Goal: Task Accomplishment & Management: Manage account settings

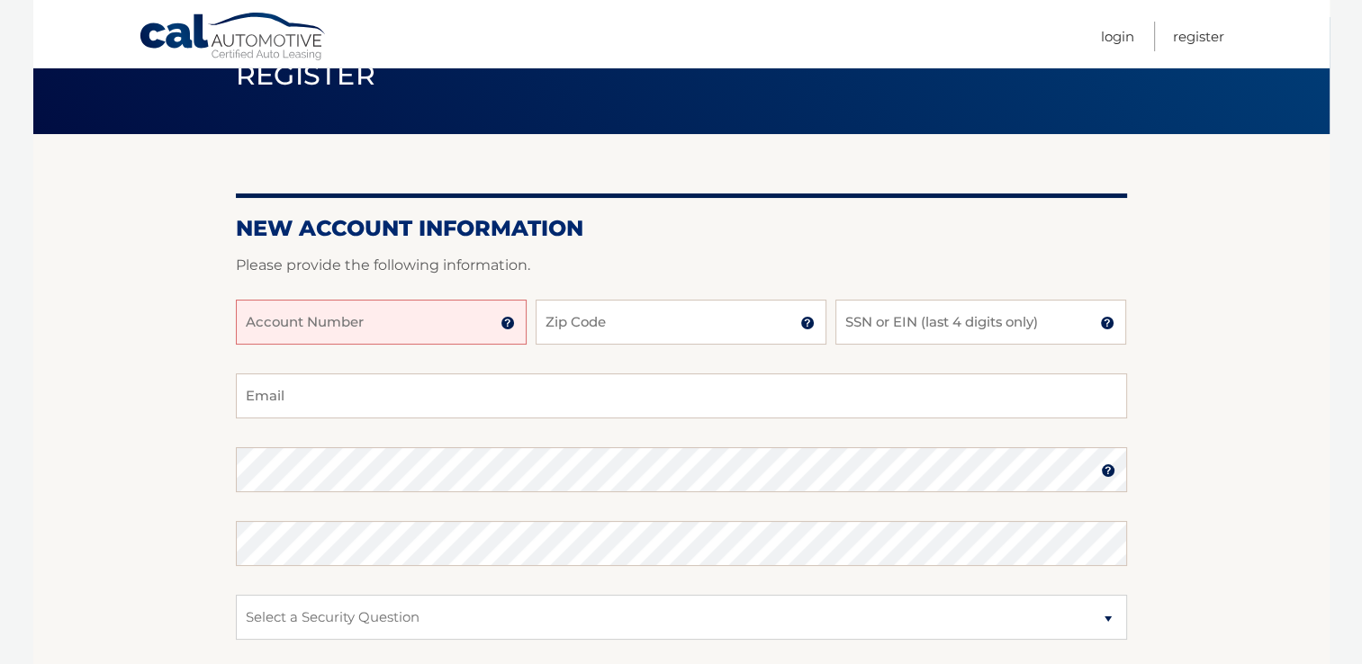
scroll to position [180, 0]
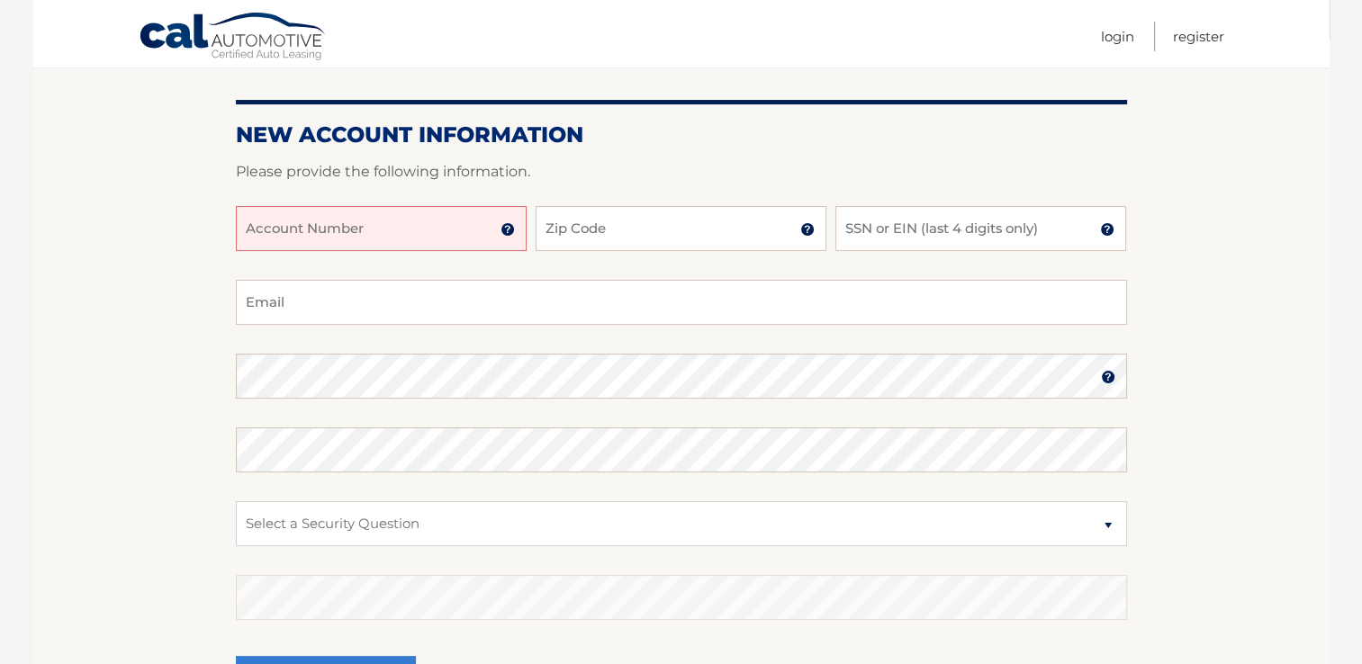
click at [364, 241] on input "Account Number" at bounding box center [381, 228] width 291 height 45
type input "44456029187"
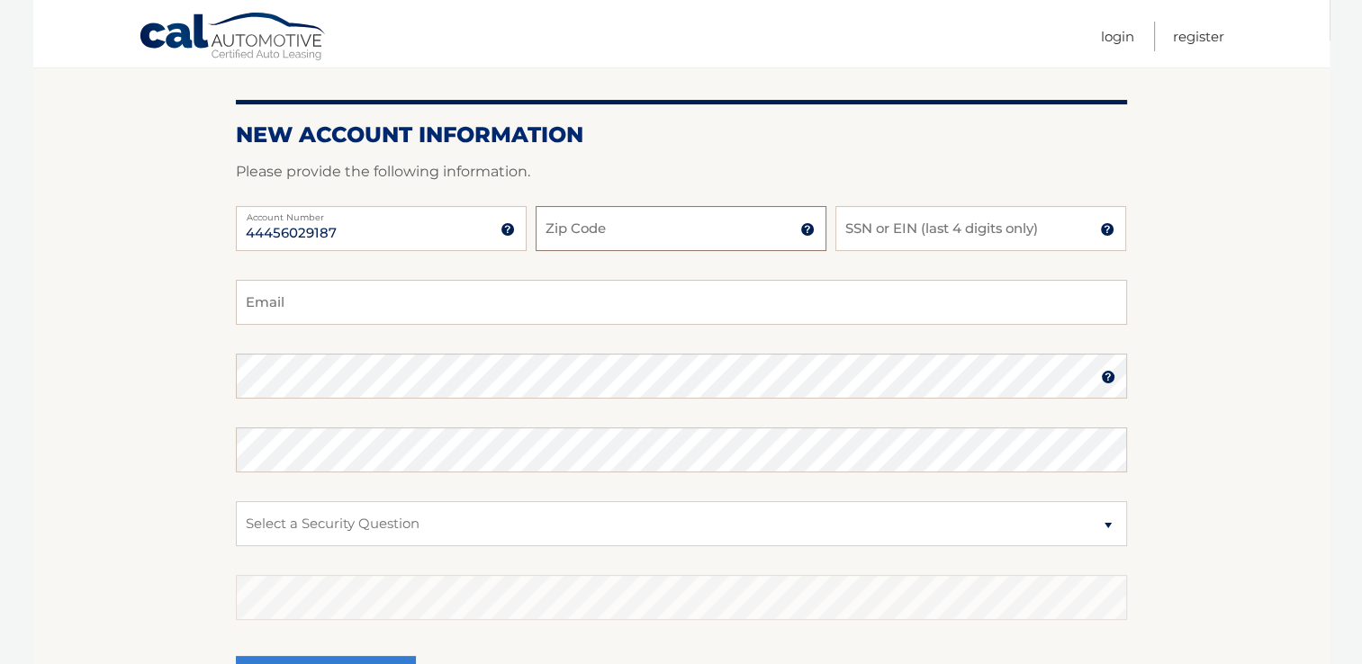
click at [612, 238] on input "Zip Code" at bounding box center [681, 228] width 291 height 45
type input "11554"
click at [917, 232] on input "SSN or EIN (last 4 digits only)" at bounding box center [980, 228] width 291 height 45
type input "2"
type input "5958"
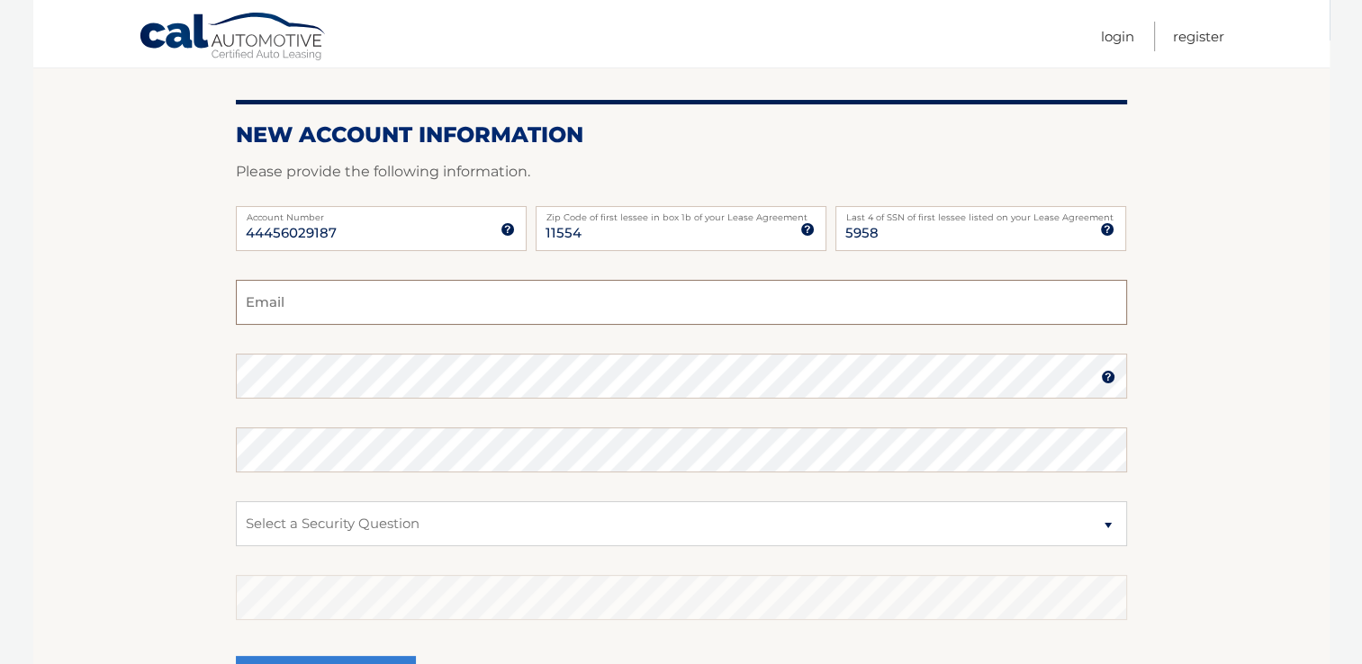
click at [384, 297] on input "Email" at bounding box center [681, 302] width 891 height 45
type input "pjreilly24@gmail.com"
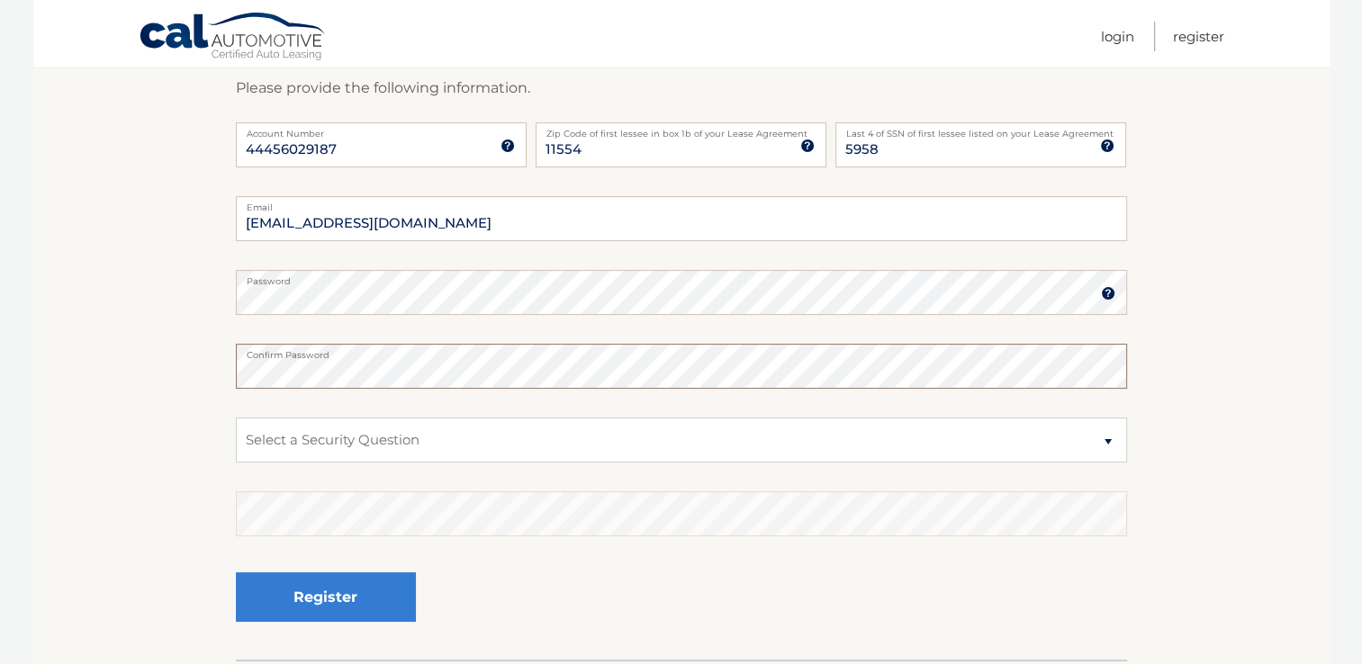
scroll to position [360, 0]
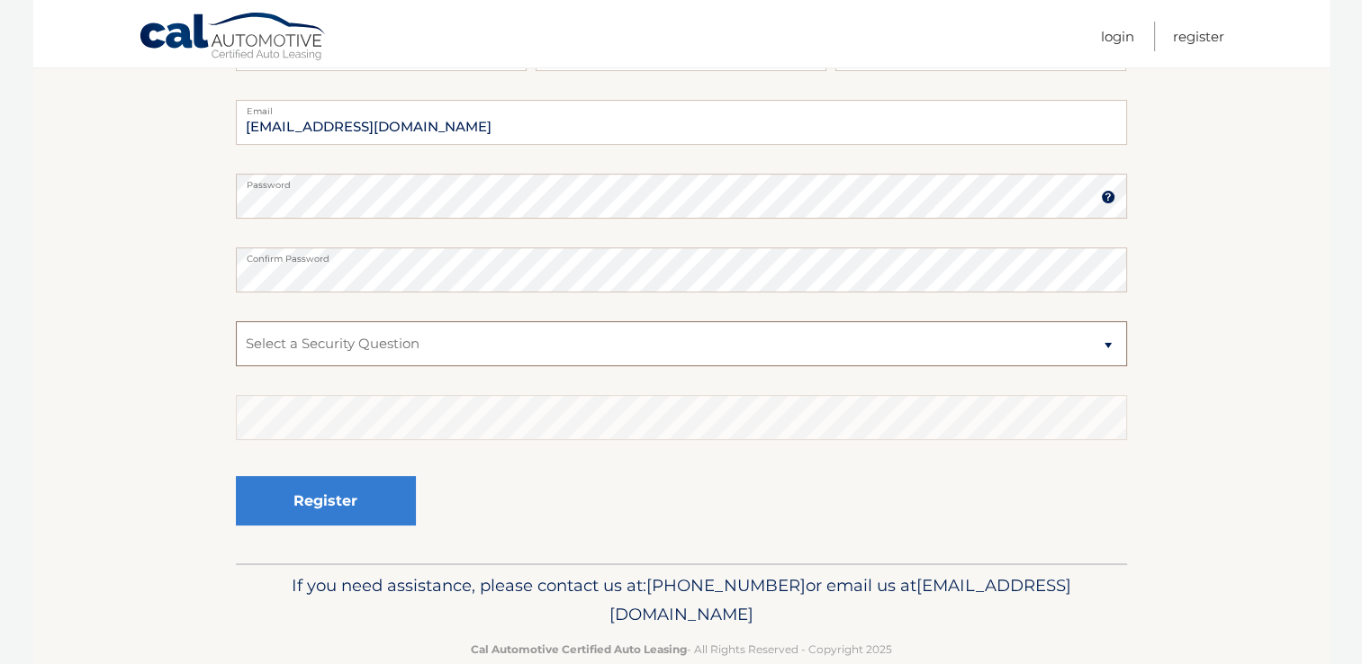
click at [366, 341] on select "Select a Security Question What was the name of your elementary school? What is…" at bounding box center [681, 343] width 891 height 45
select select "2"
click at [236, 321] on select "Select a Security Question What was the name of your elementary school? What is…" at bounding box center [681, 343] width 891 height 45
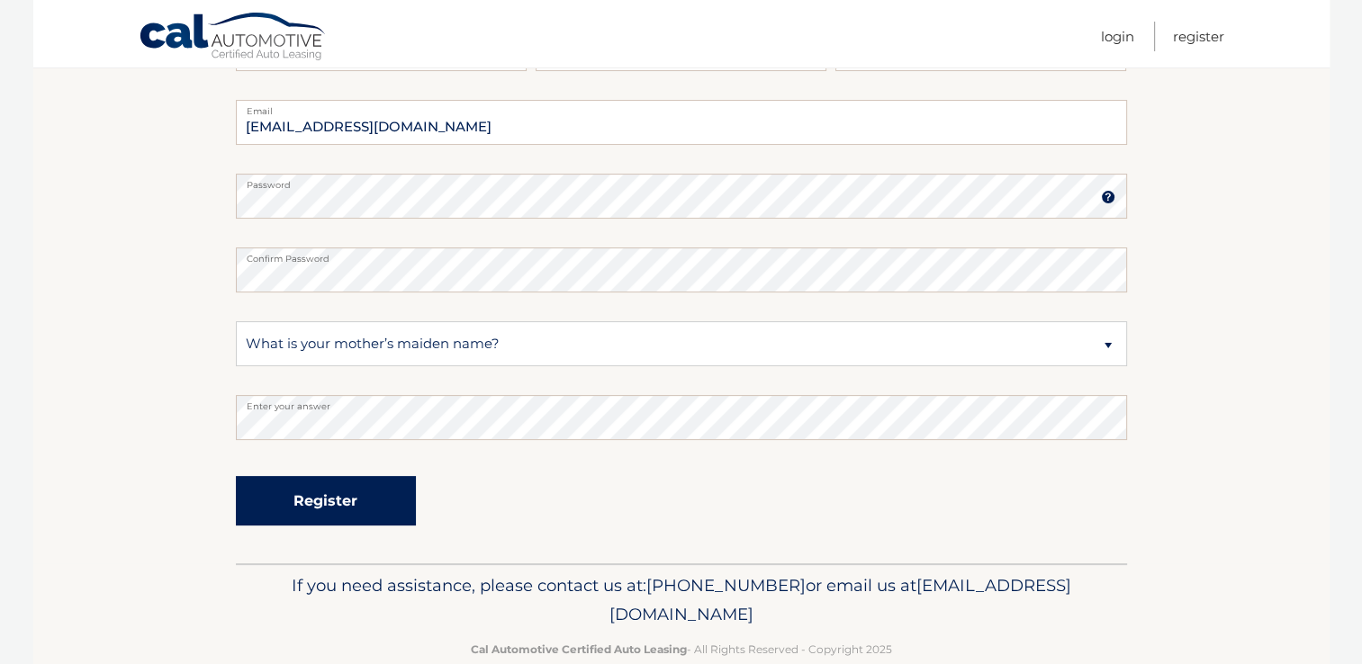
click at [385, 496] on button "Register" at bounding box center [326, 501] width 180 height 50
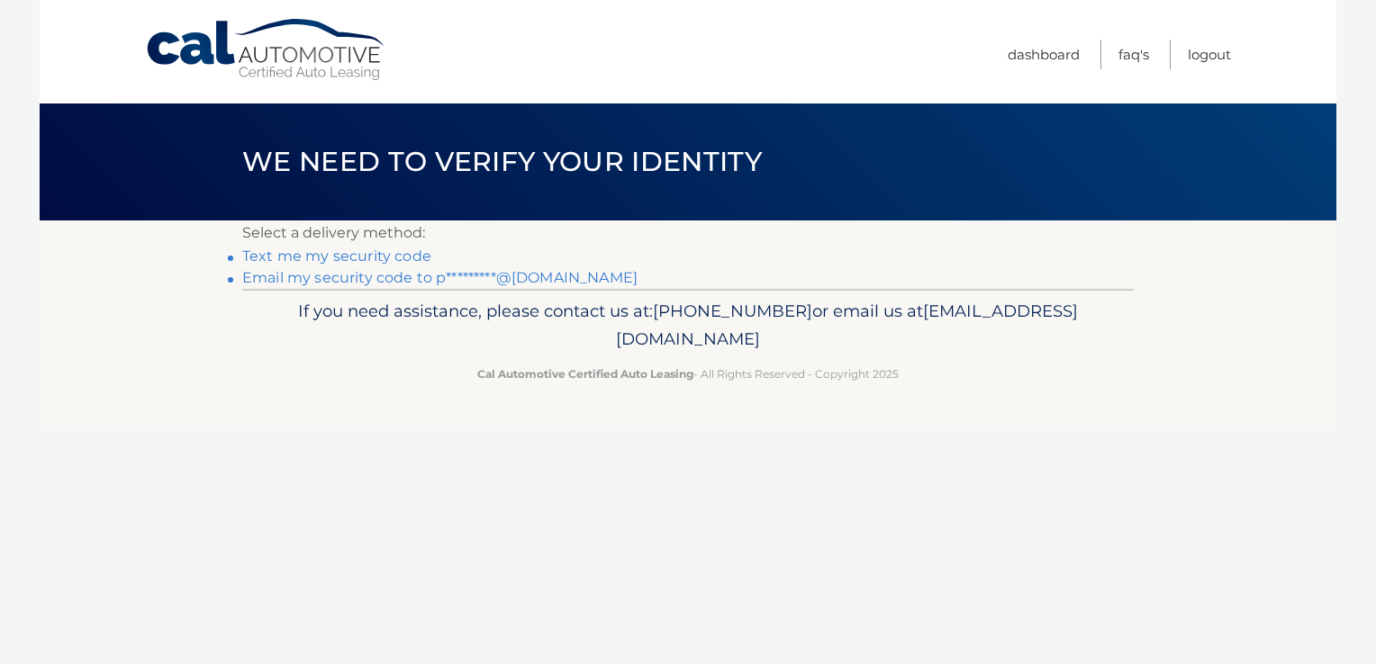
click at [343, 254] on link "Text me my security code" at bounding box center [336, 256] width 189 height 17
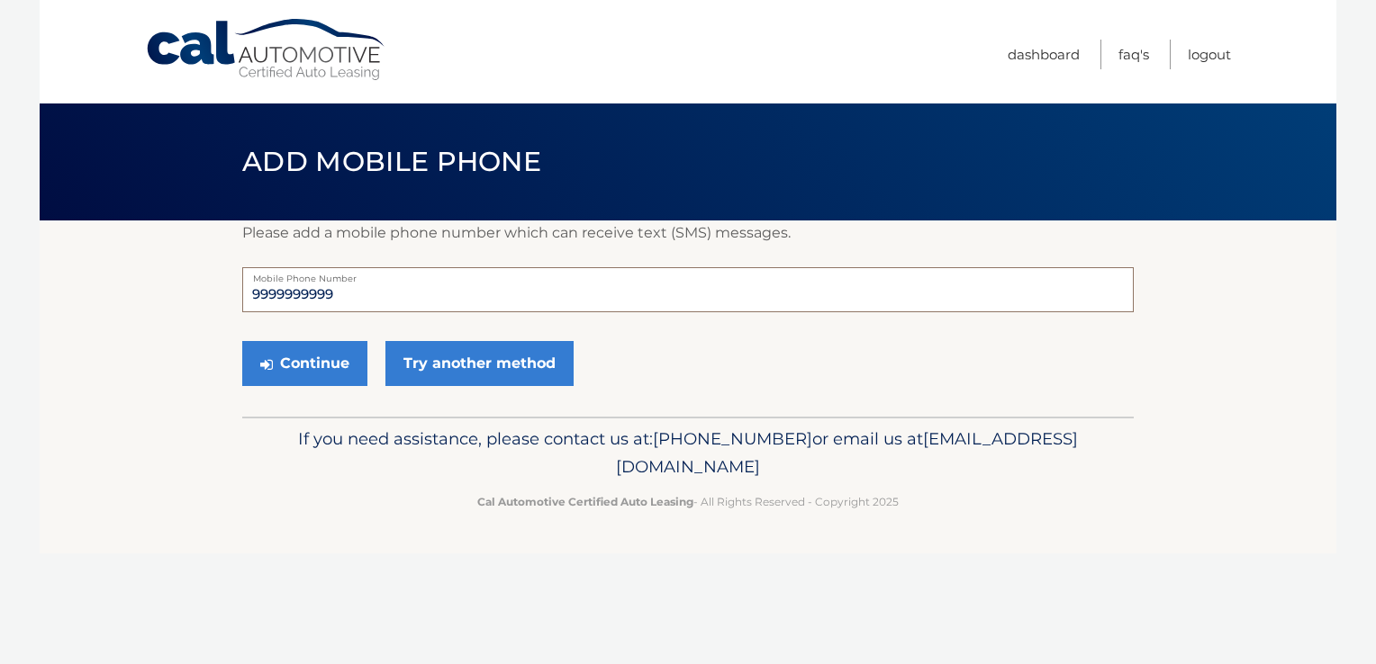
click at [360, 294] on input "9999999999" at bounding box center [687, 289] width 891 height 45
type input "9177677384"
click at [306, 369] on button "Continue" at bounding box center [304, 363] width 125 height 45
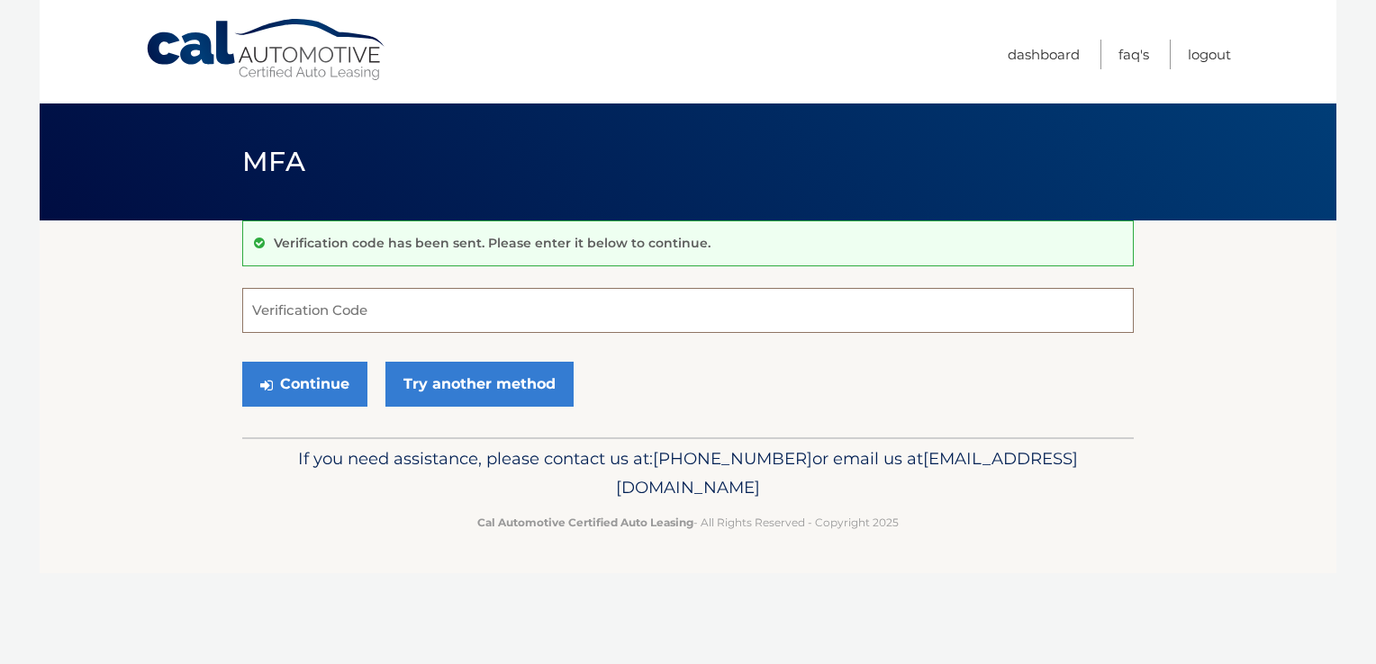
click at [307, 315] on input "Verification Code" at bounding box center [687, 310] width 891 height 45
type input "642315"
click at [326, 383] on button "Continue" at bounding box center [304, 384] width 125 height 45
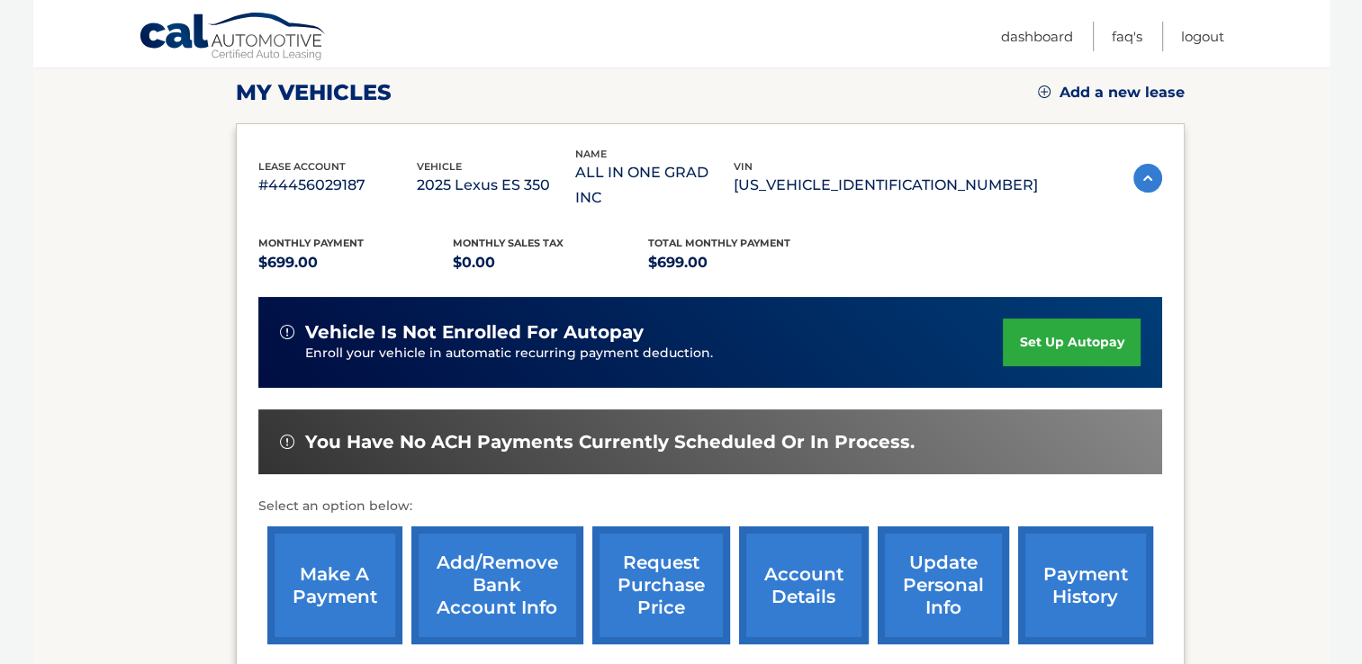
scroll to position [270, 0]
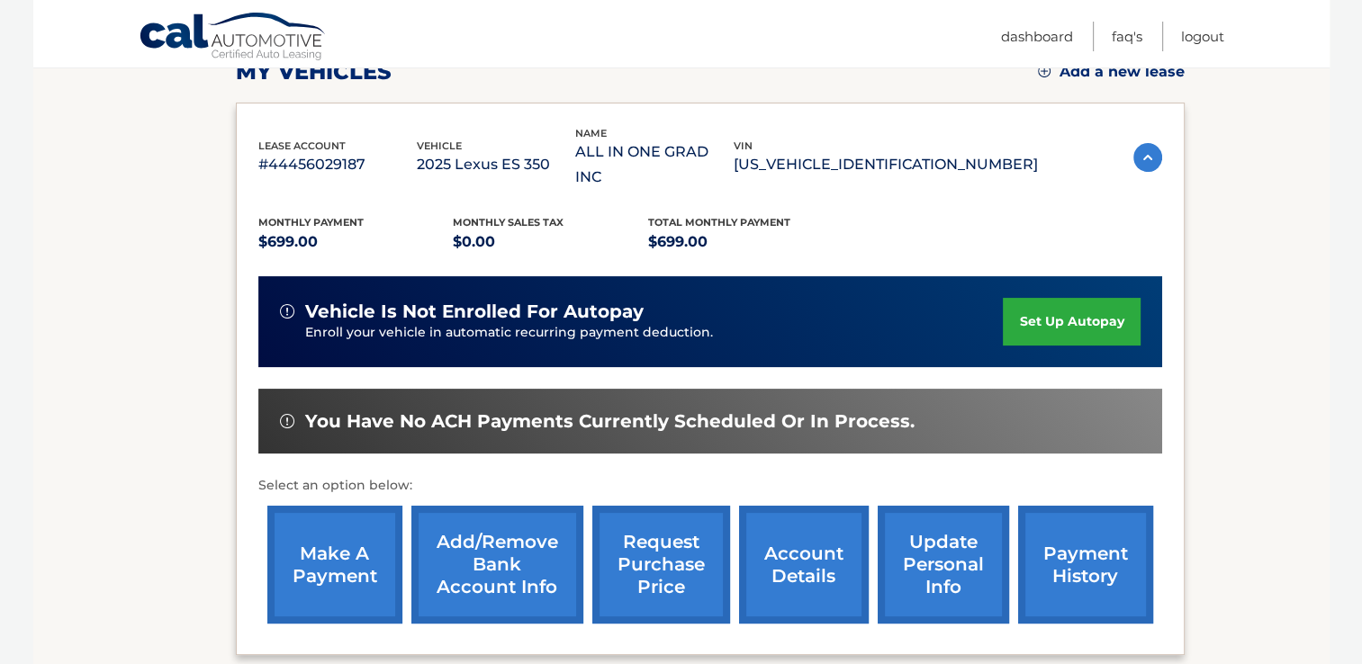
click at [1045, 298] on link "set up autopay" at bounding box center [1071, 322] width 137 height 48
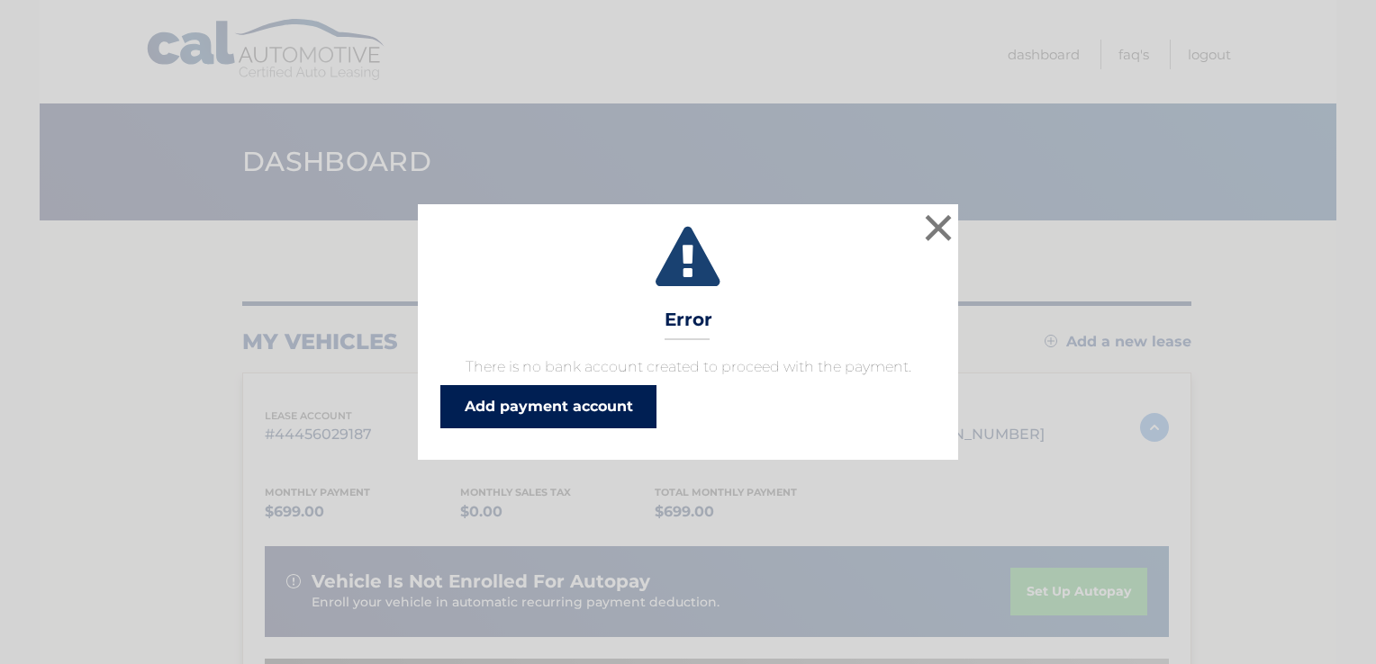
click at [623, 398] on link "Add payment account" at bounding box center [548, 406] width 216 height 43
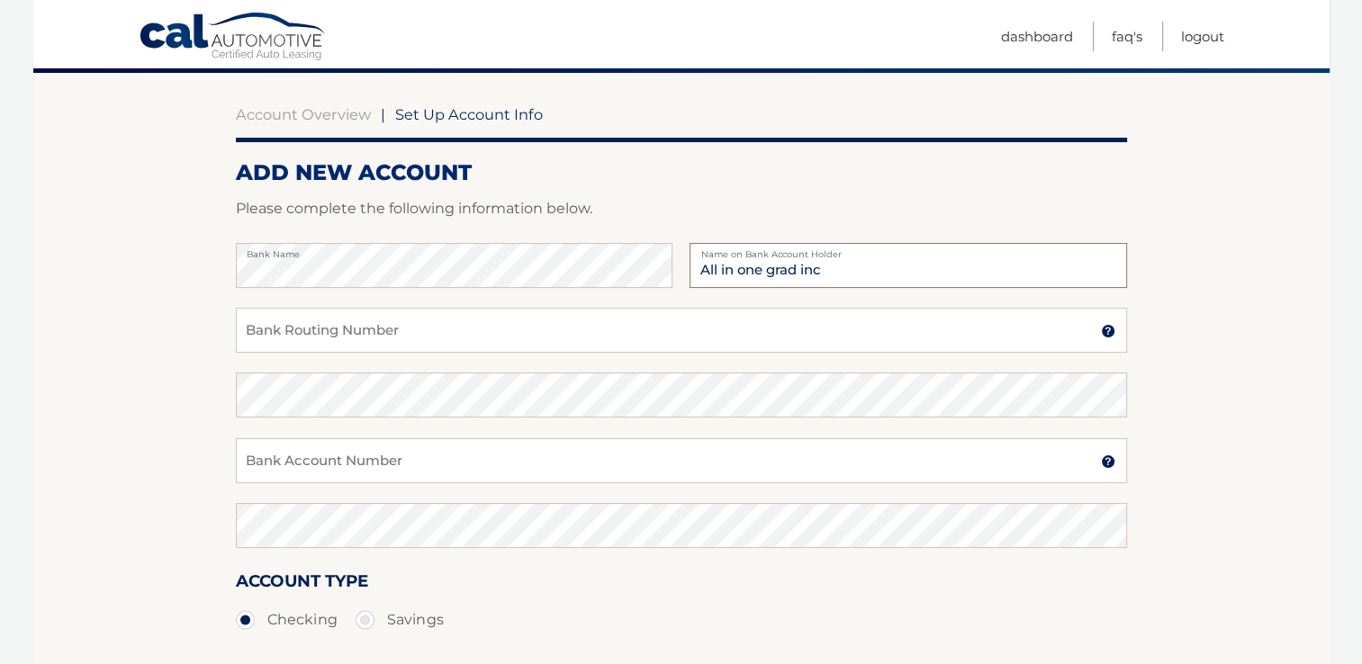
scroll to position [180, 0]
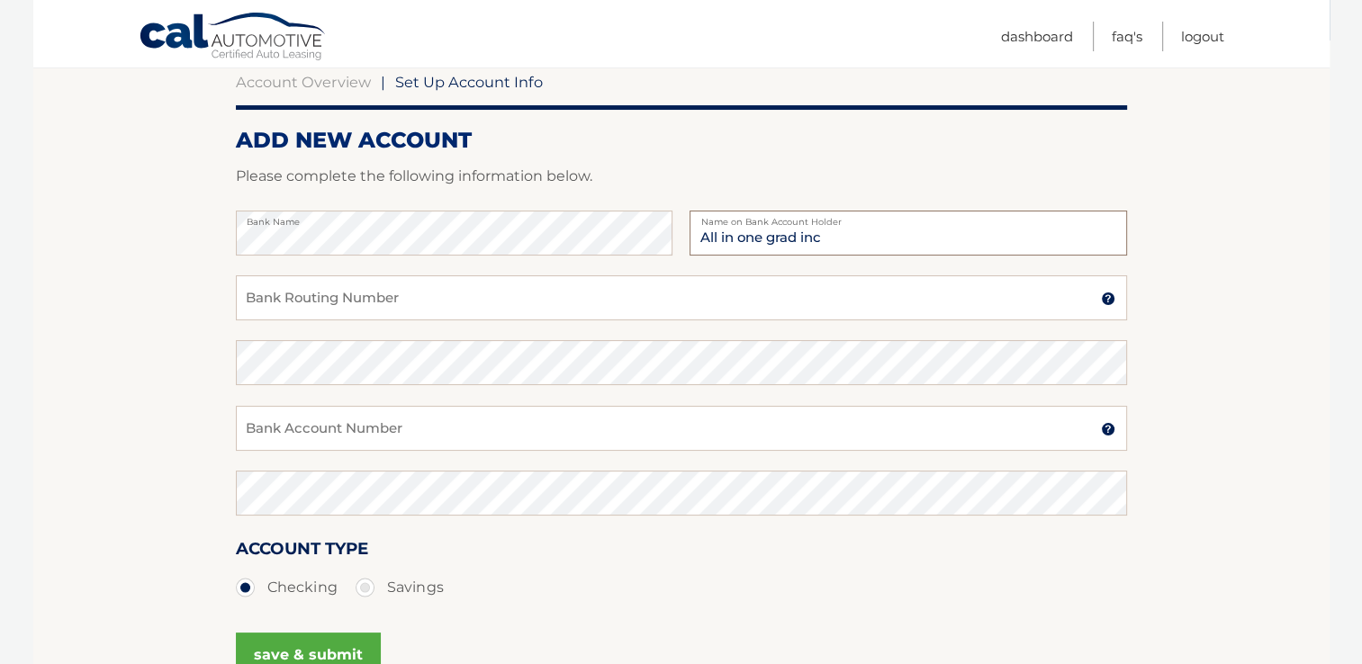
type input "All in one grad inc"
click at [320, 290] on input "Bank Routing Number" at bounding box center [681, 297] width 891 height 45
type input "021000021"
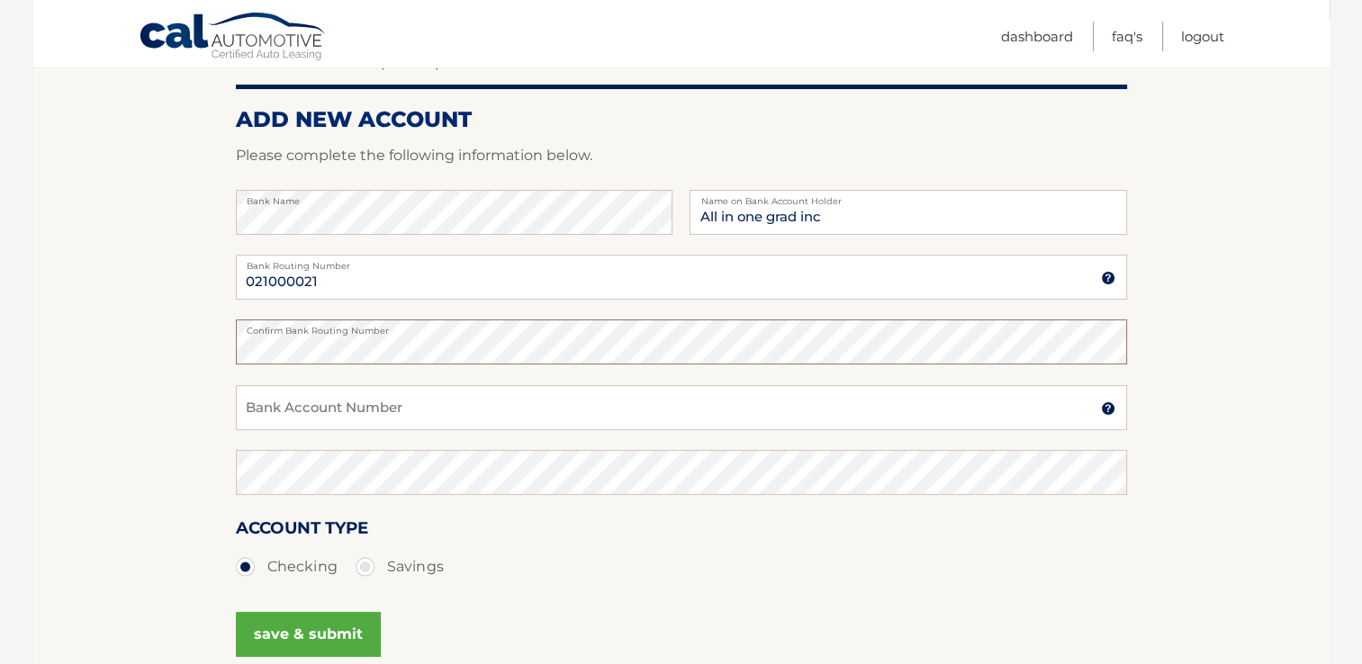
scroll to position [270, 0]
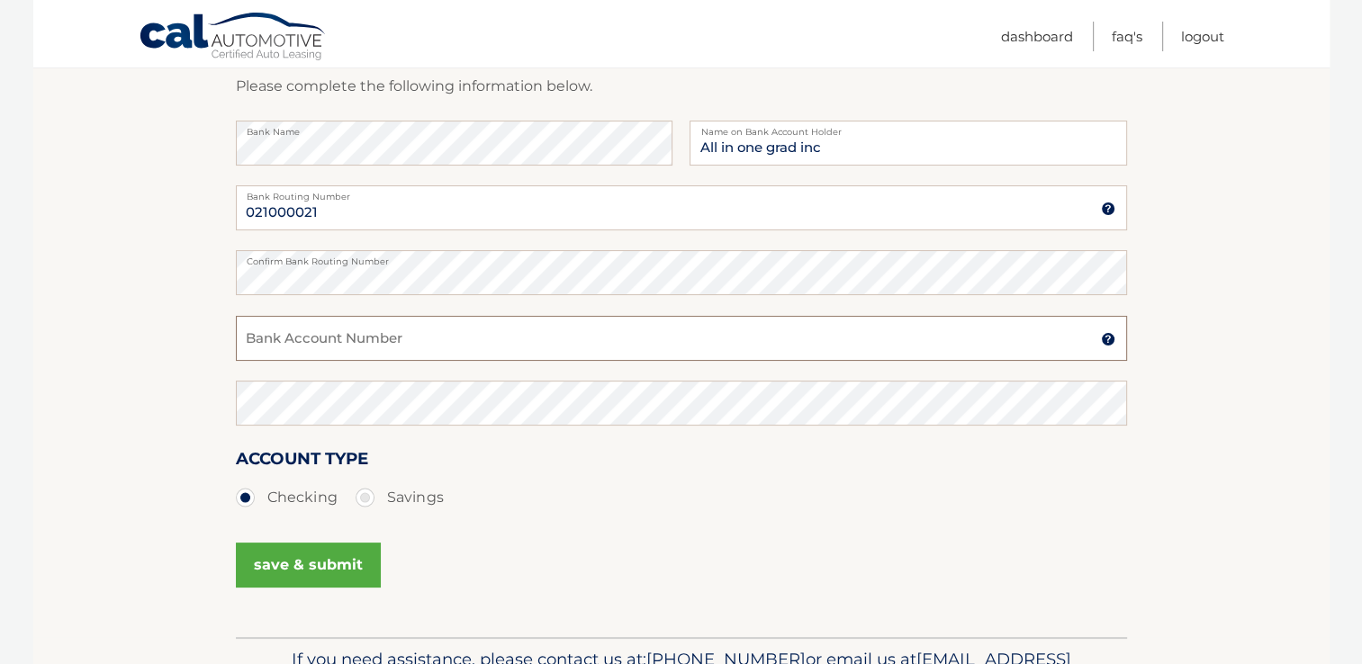
click at [387, 337] on input "Bank Account Number" at bounding box center [681, 338] width 891 height 45
type input "15113072365"
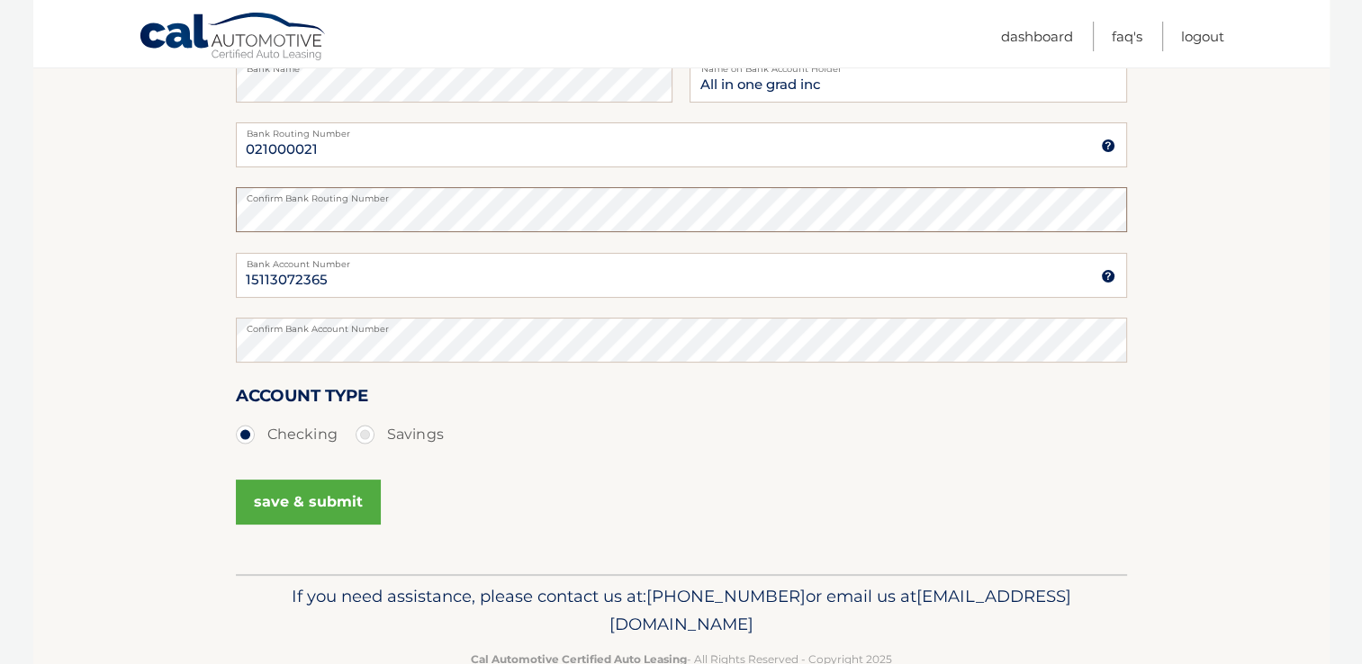
scroll to position [378, 0]
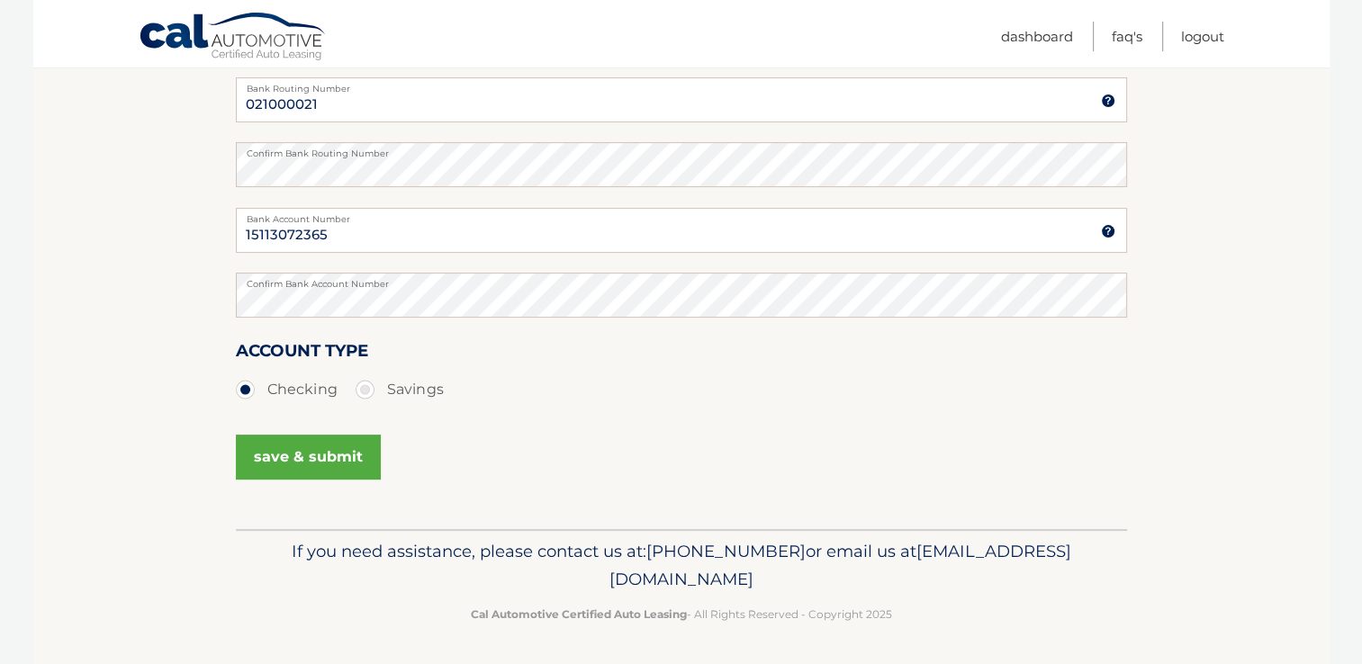
click at [318, 460] on button "save & submit" at bounding box center [308, 457] width 145 height 45
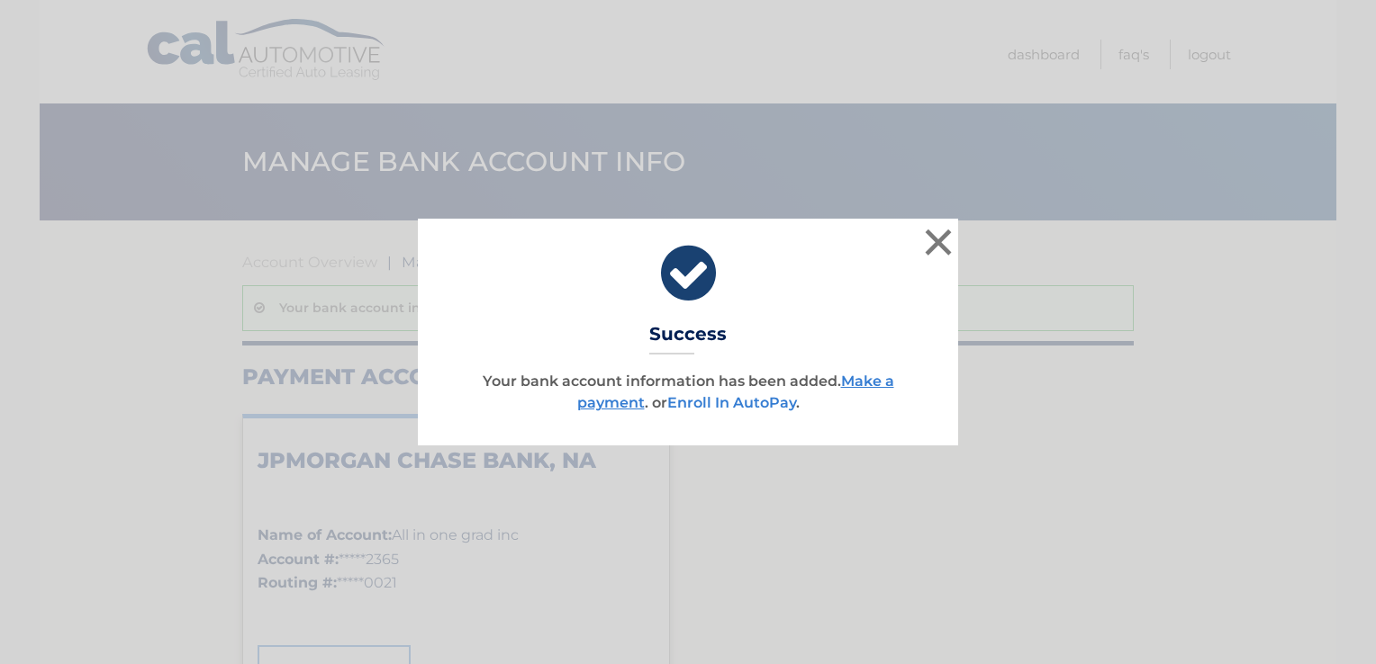
click at [740, 406] on link "Enroll In AutoPay" at bounding box center [731, 402] width 129 height 17
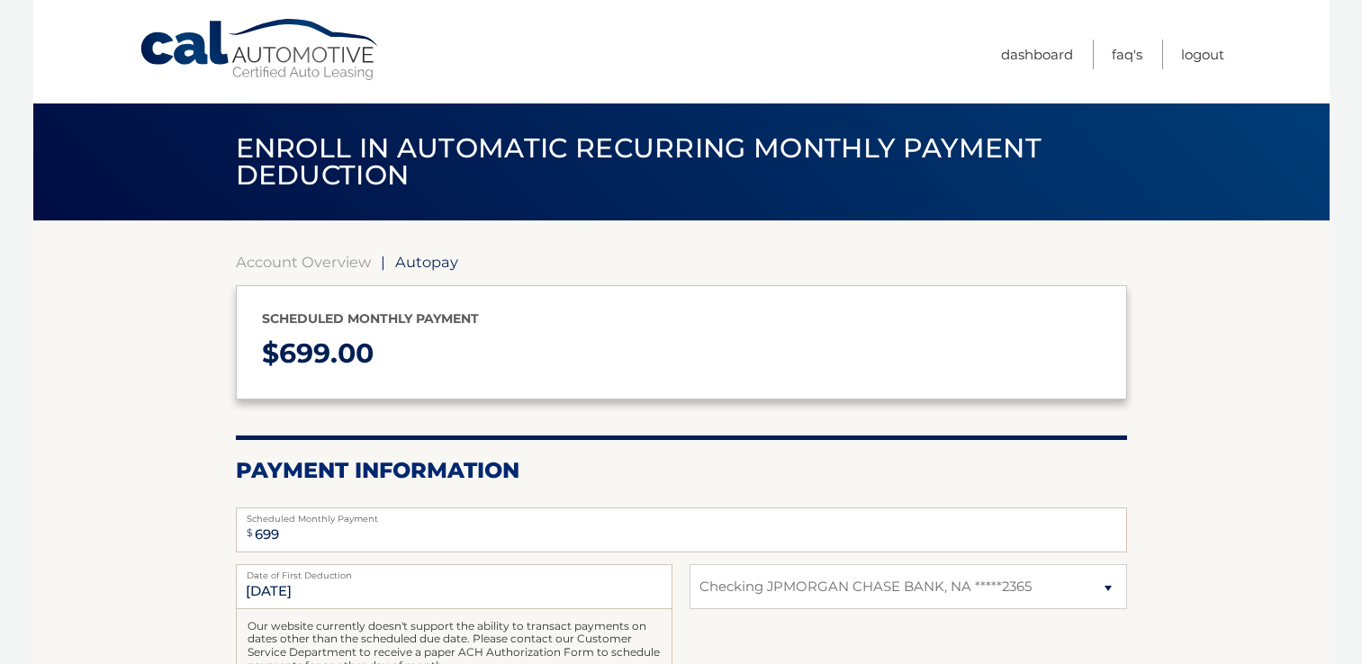
select select "NjhmYTQyNDAtZmZkYS00OTlmLWI4YTItNGE2OWU2MTEwNTYx"
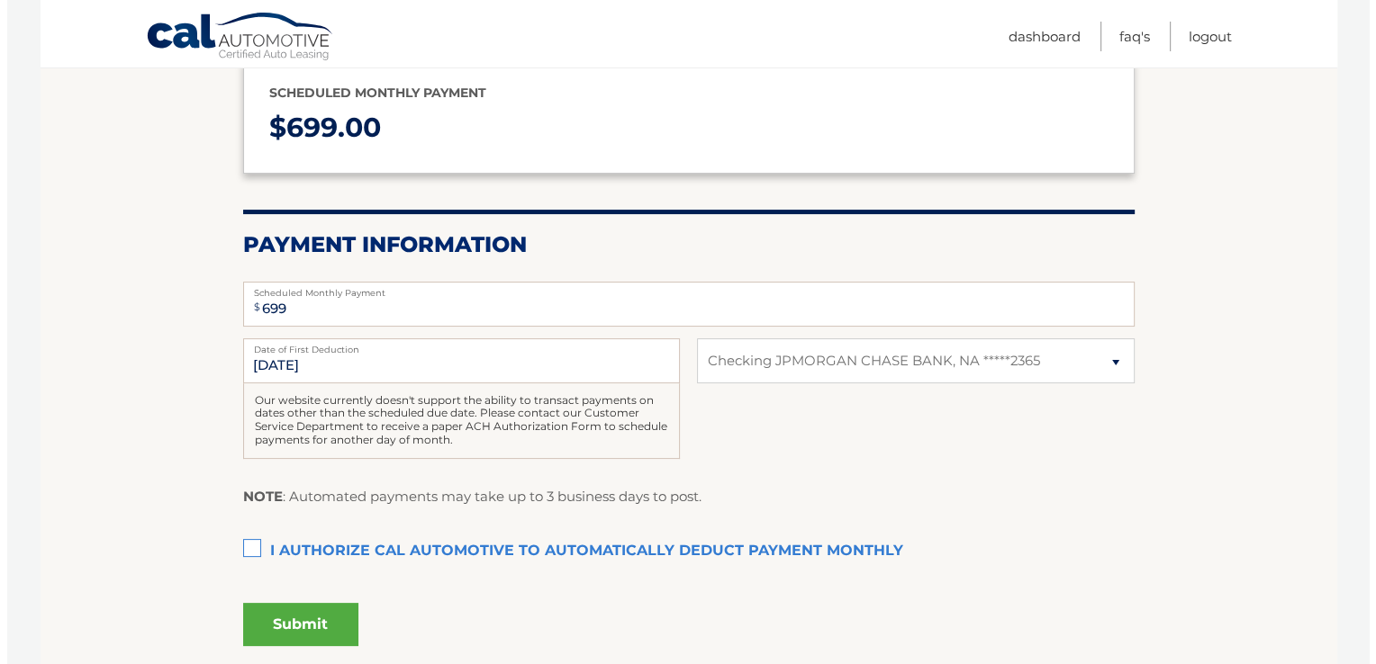
scroll to position [270, 0]
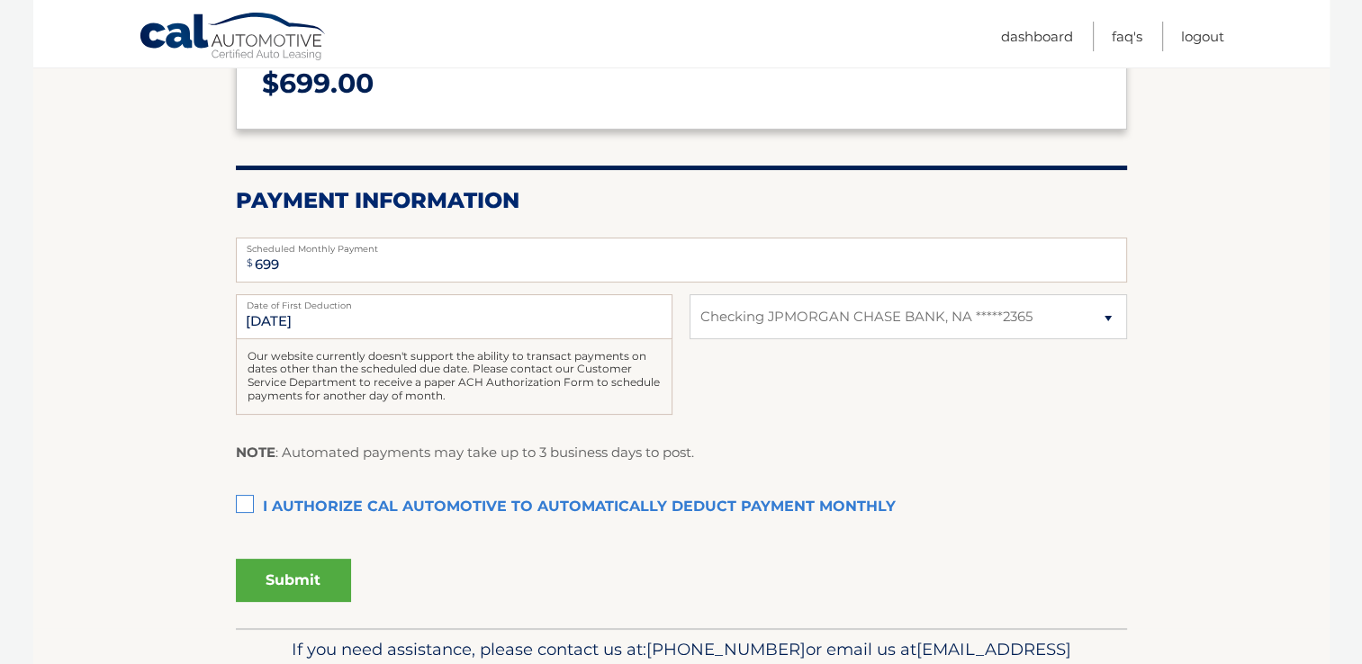
click at [464, 345] on div "Our website currently doesn't support the ability to transact payments on dates…" at bounding box center [454, 377] width 437 height 76
click at [456, 329] on input "11/5/2025" at bounding box center [454, 316] width 437 height 45
click at [247, 498] on label "I authorize cal automotive to automatically deduct payment monthly This checkbo…" at bounding box center [681, 508] width 891 height 36
click at [0, 0] on input "I authorize cal automotive to automatically deduct payment monthly This checkbo…" at bounding box center [0, 0] width 0 height 0
click at [307, 582] on button "Submit" at bounding box center [293, 580] width 115 height 43
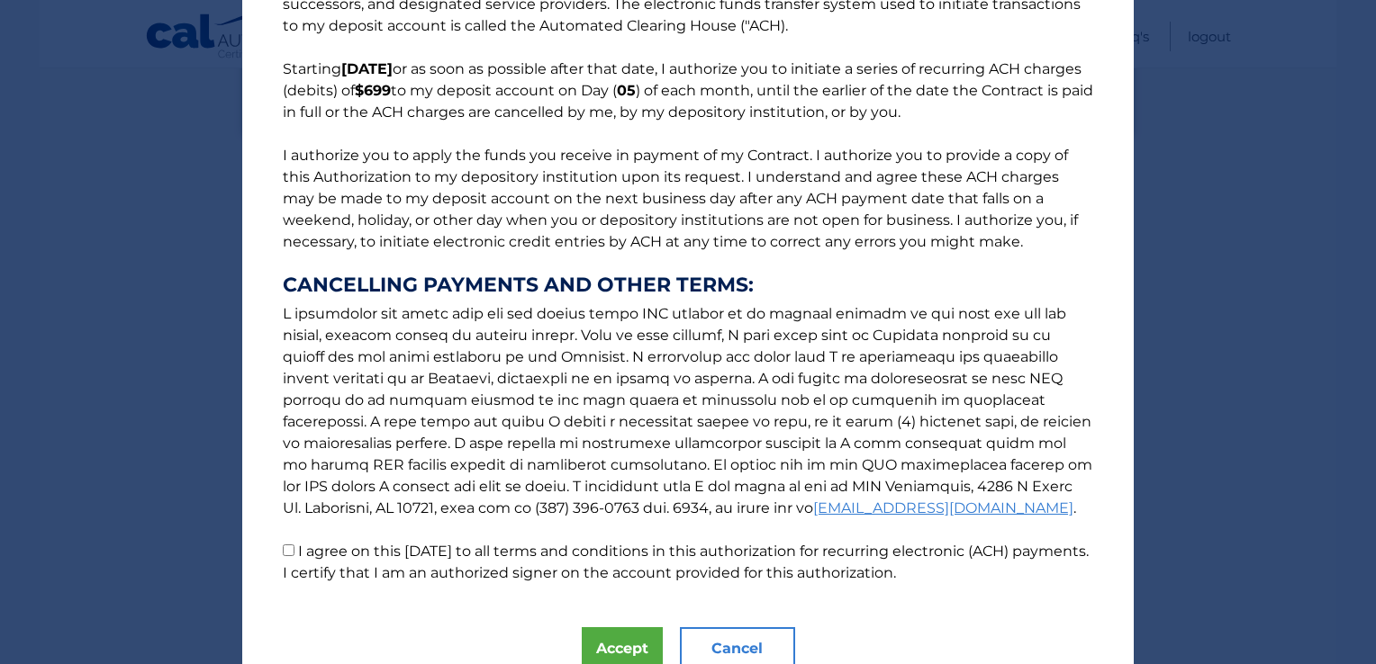
scroll to position [185, 0]
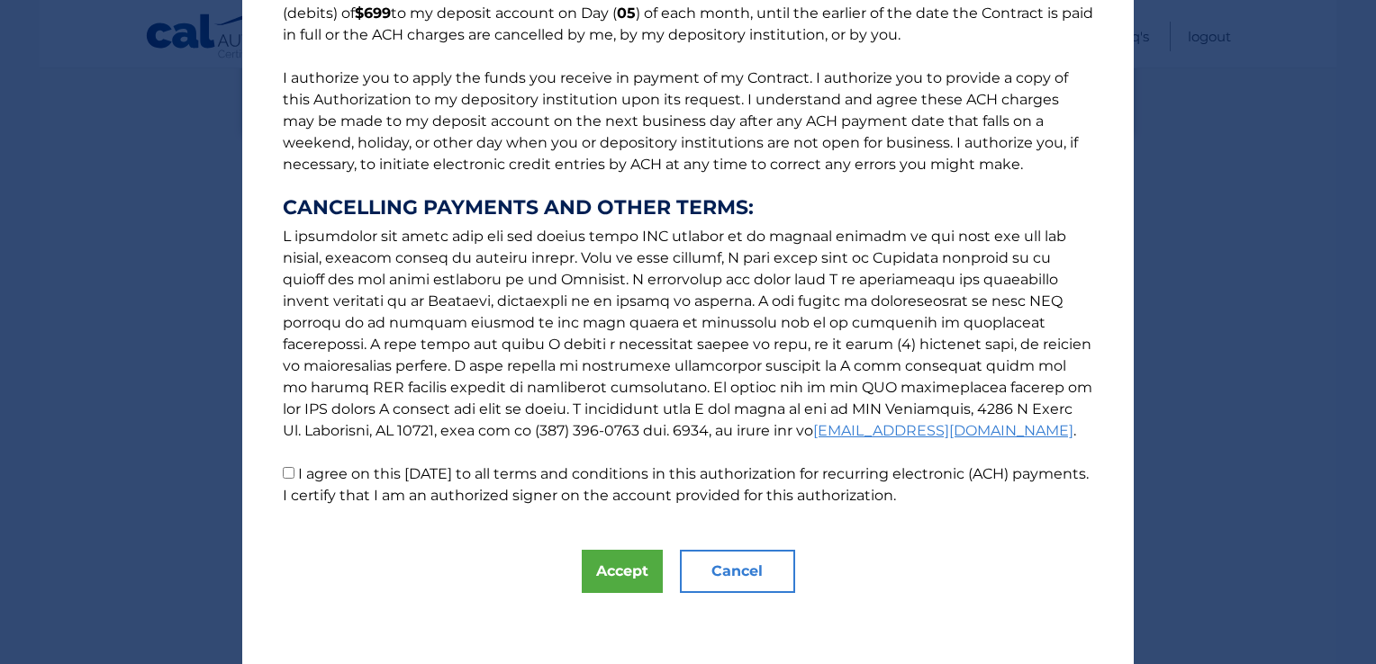
click at [283, 476] on input "I agree on this 10/08/2025 to all terms and conditions in this authorization fo…" at bounding box center [289, 473] width 12 height 12
checkbox input "true"
click at [620, 578] on button "Accept" at bounding box center [622, 571] width 81 height 43
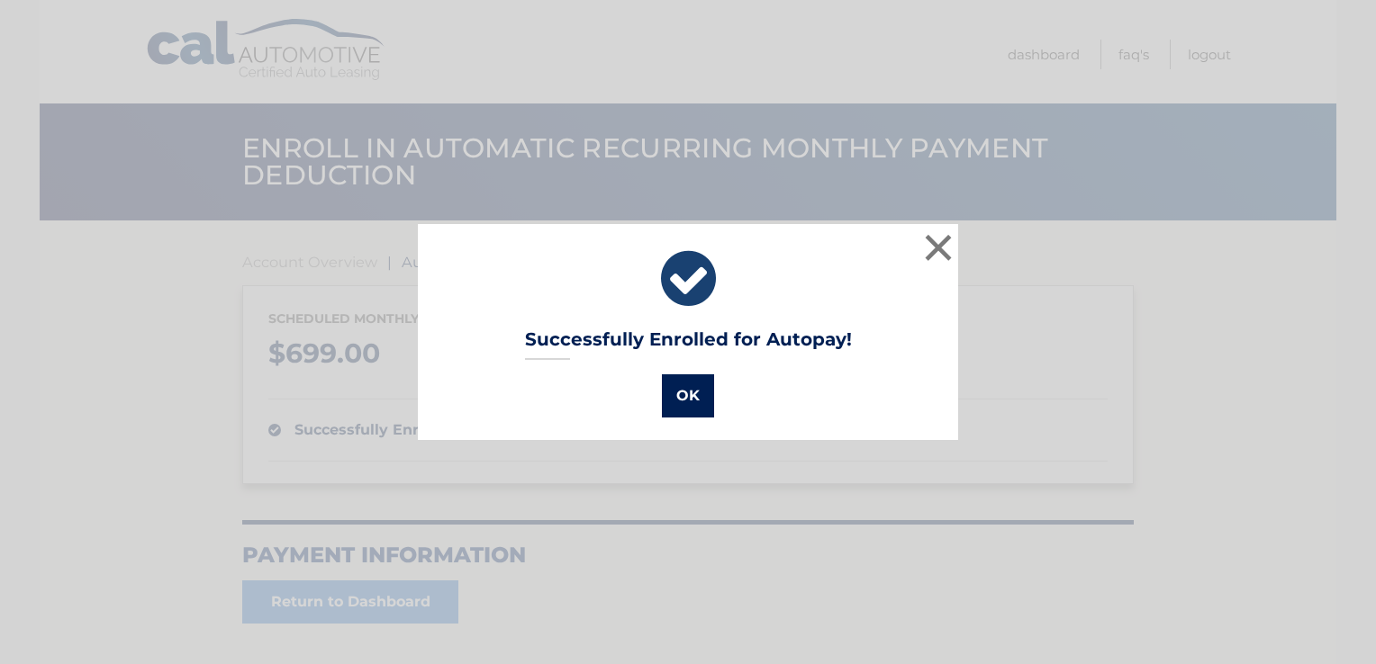
click at [688, 396] on button "OK" at bounding box center [688, 395] width 52 height 43
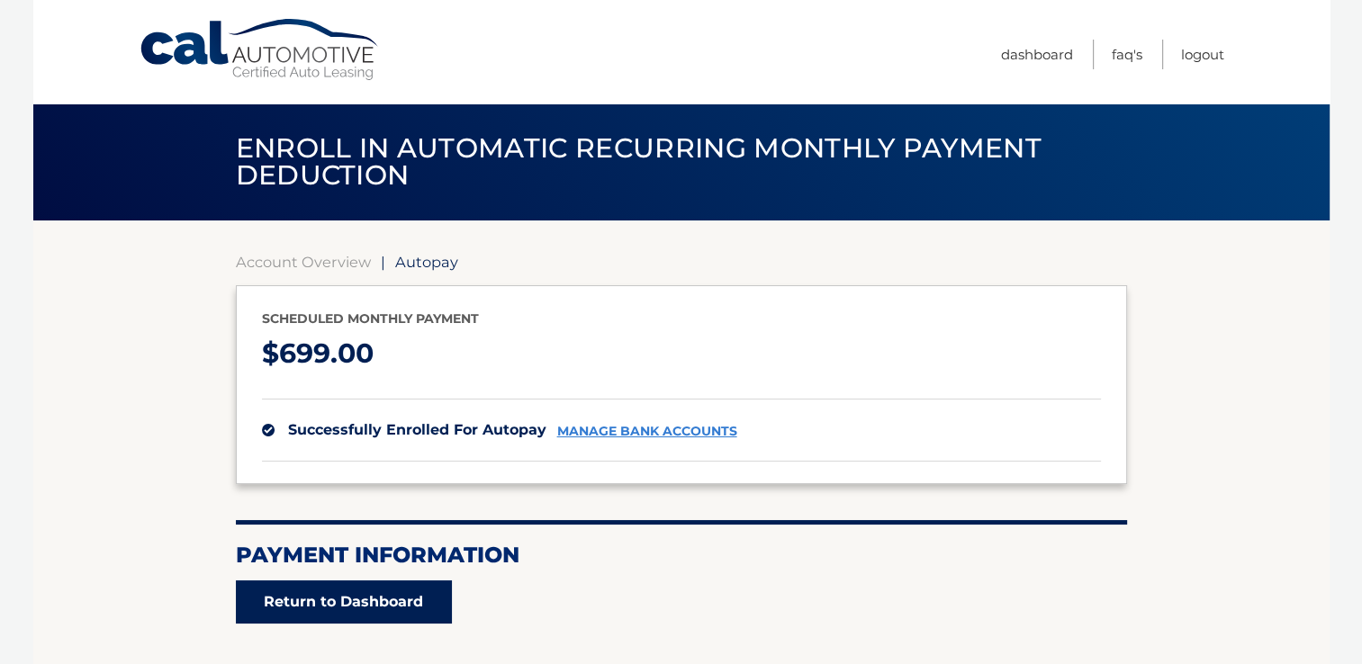
click at [294, 603] on link "Return to Dashboard" at bounding box center [344, 602] width 216 height 43
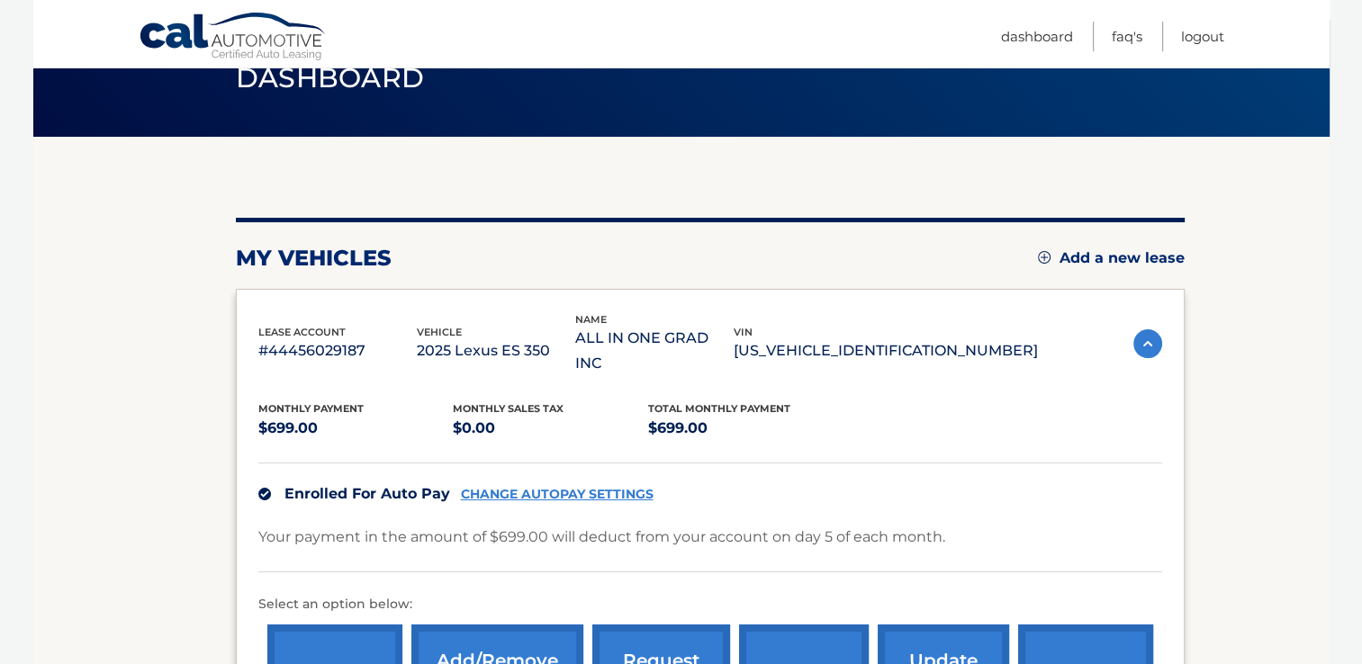
scroll to position [270, 0]
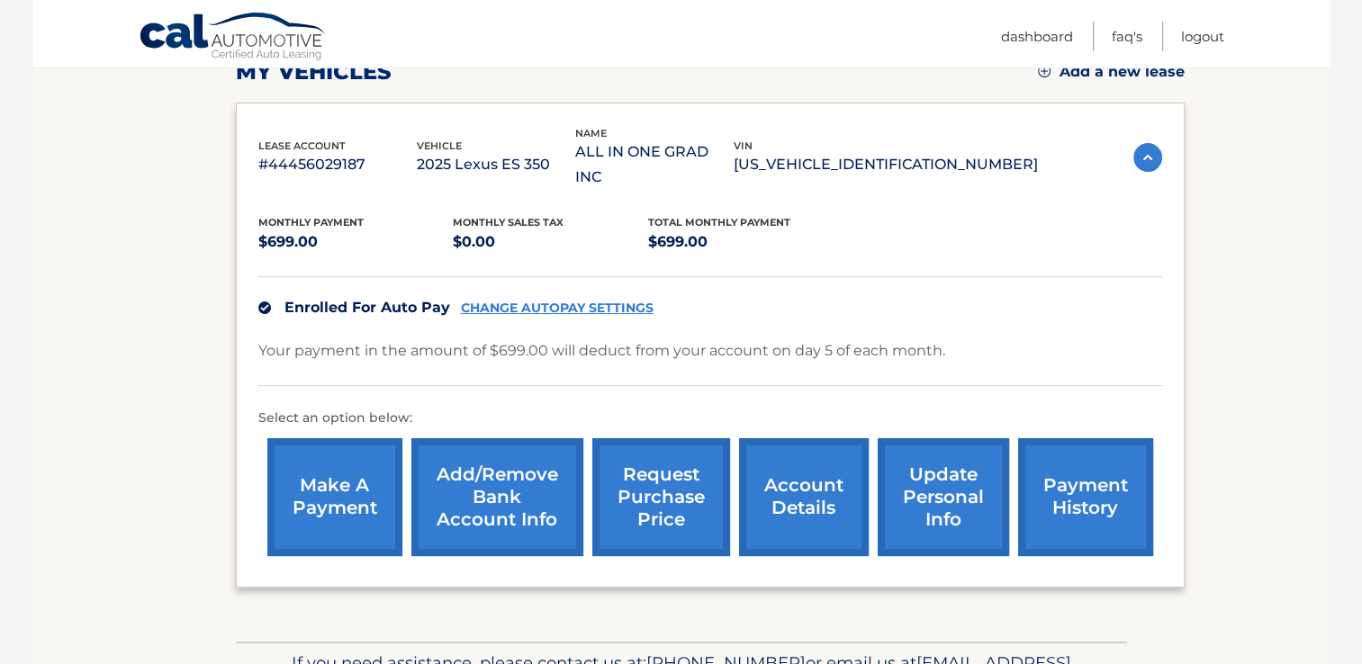
click at [333, 485] on link "make a payment" at bounding box center [334, 497] width 135 height 118
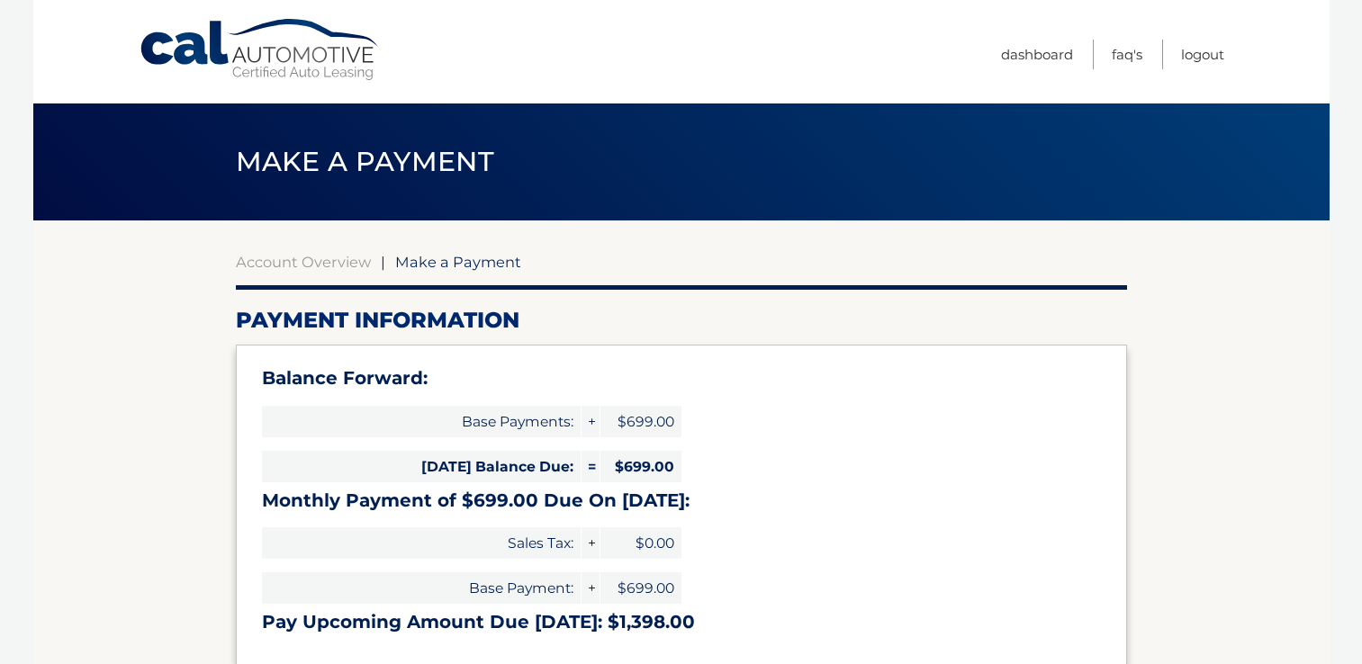
select select "NjhmYTQyNDAtZmZkYS00OTlmLWI4YTItNGE2OWU2MTEwNTYx"
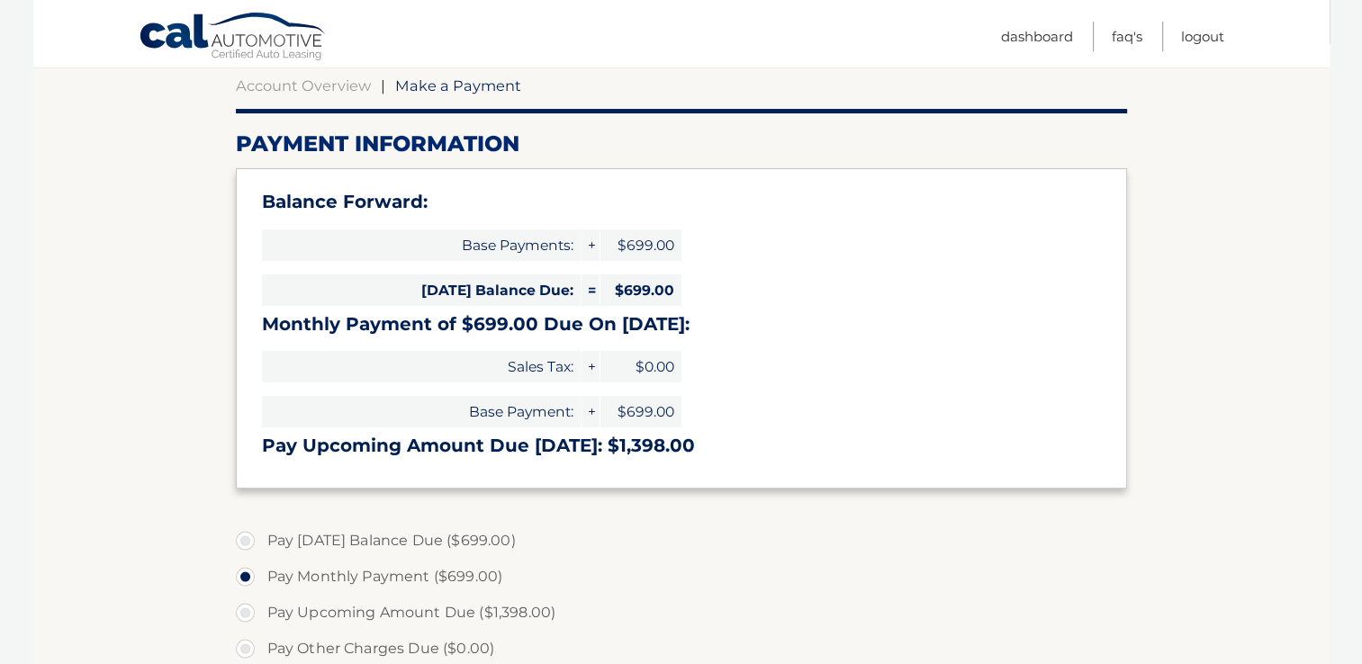
scroll to position [180, 0]
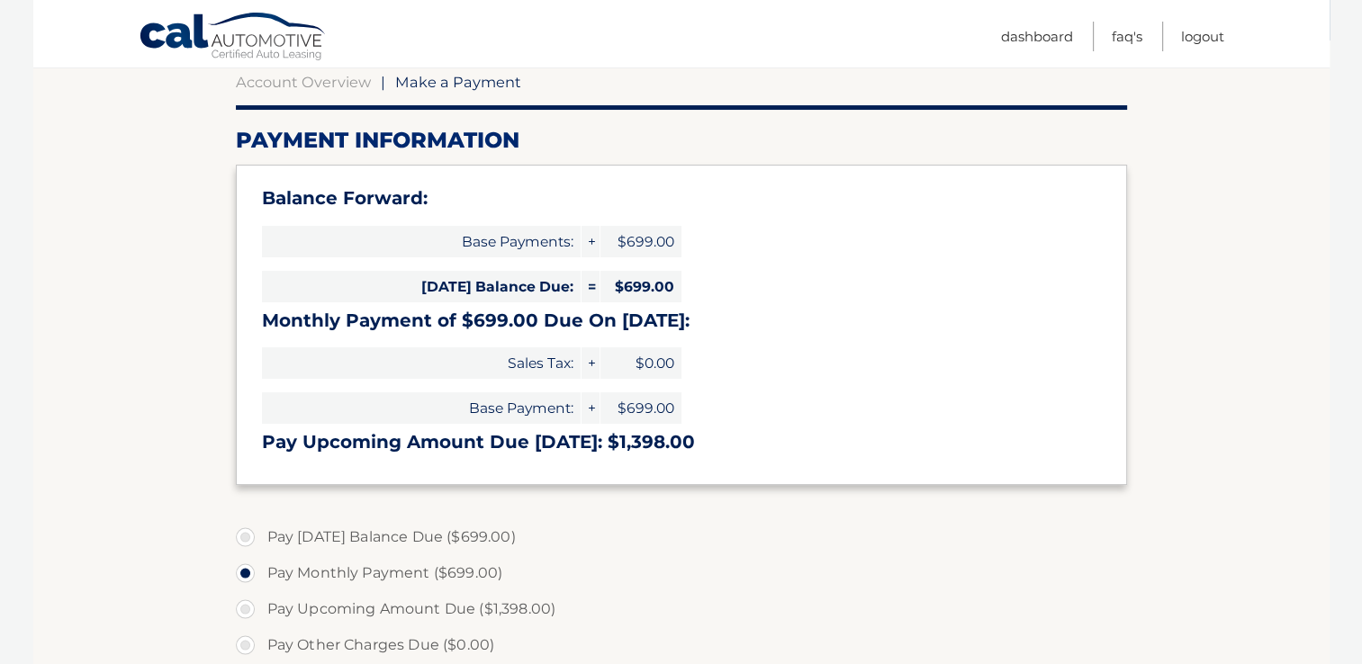
click at [248, 538] on label "Pay Today's Balance Due ($699.00)" at bounding box center [681, 537] width 891 height 36
click at [248, 538] on input "Pay Today's Balance Due ($699.00)" at bounding box center [252, 533] width 18 height 29
radio input "true"
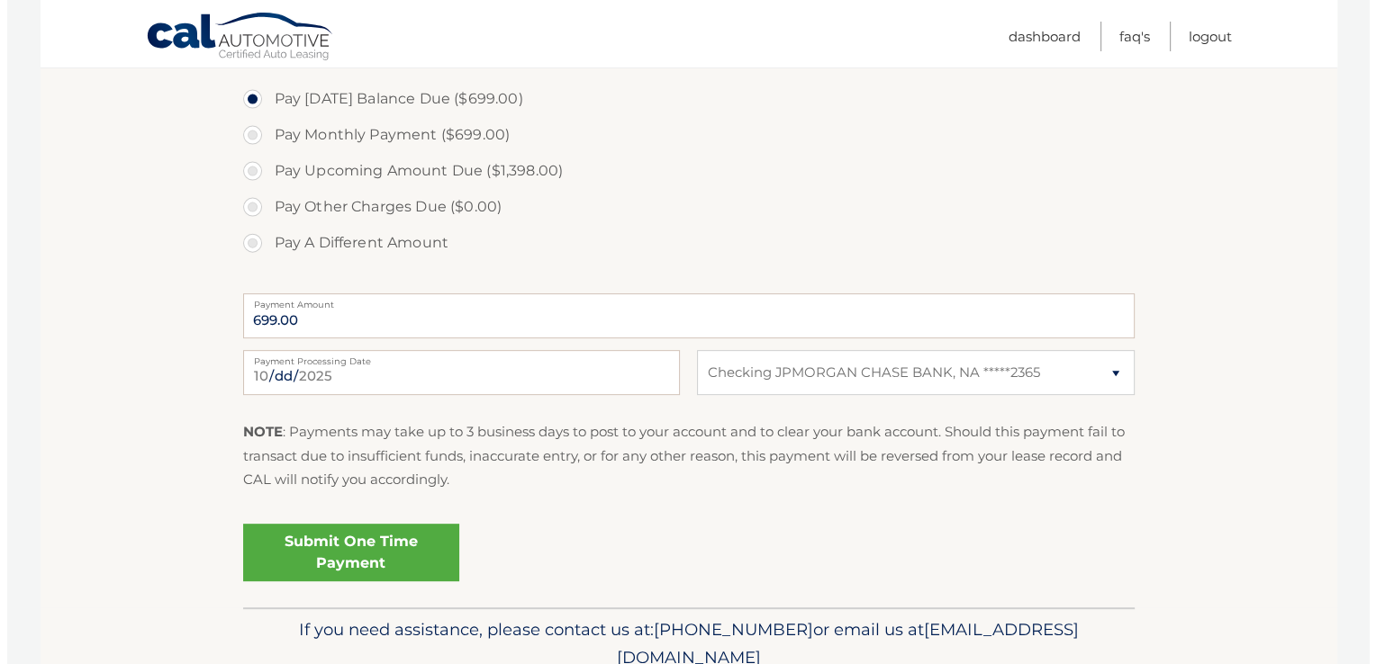
scroll to position [630, 0]
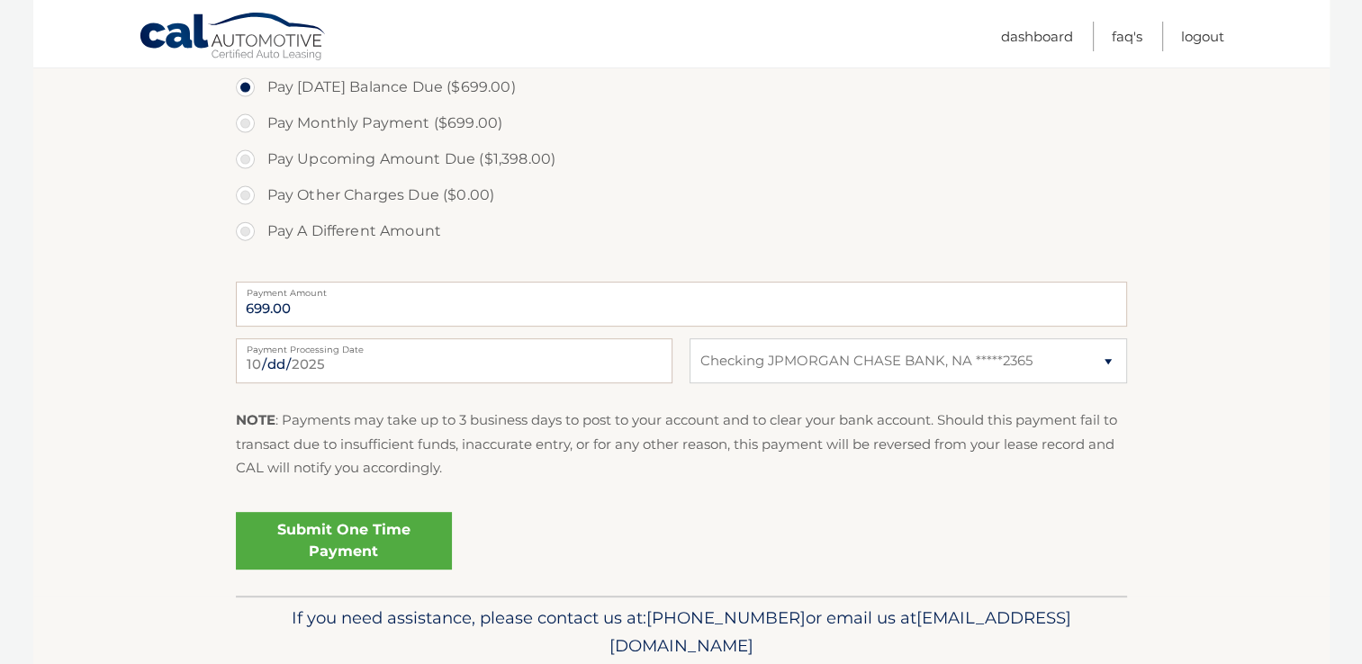
click at [330, 547] on link "Submit One Time Payment" at bounding box center [344, 541] width 216 height 58
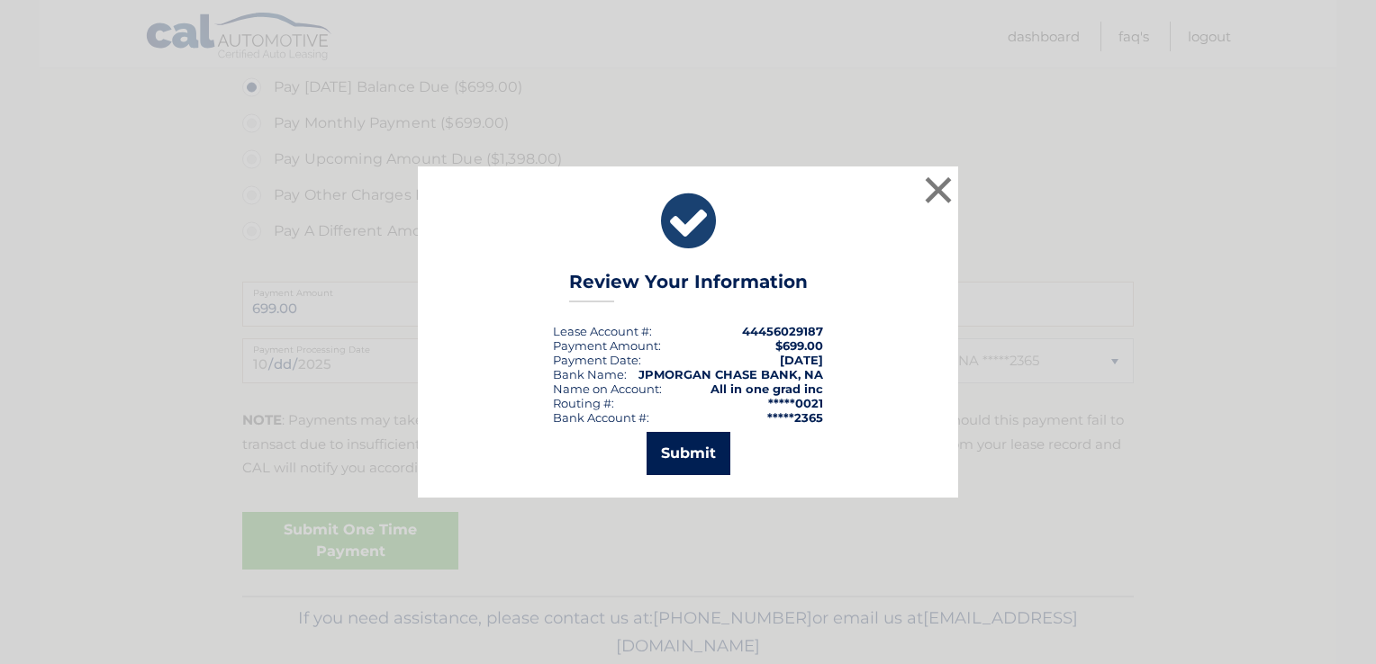
click at [681, 454] on button "Submit" at bounding box center [688, 453] width 84 height 43
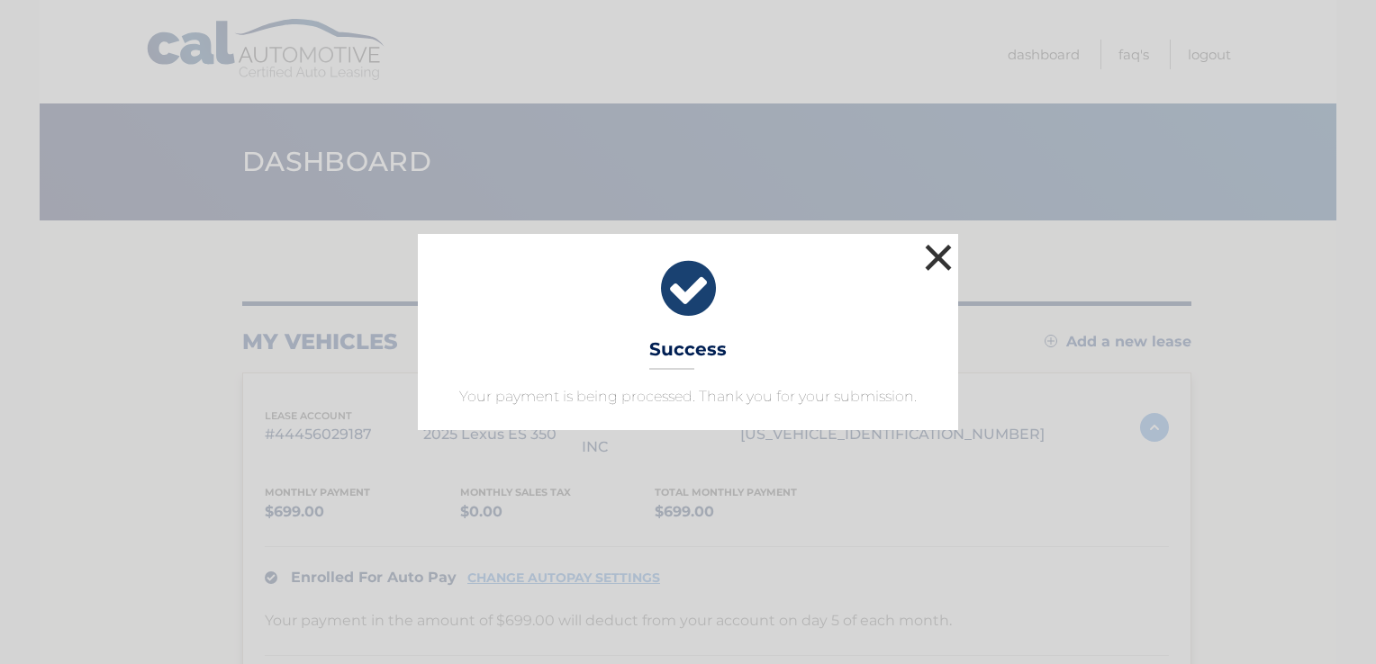
click at [939, 249] on button "×" at bounding box center [938, 257] width 36 height 36
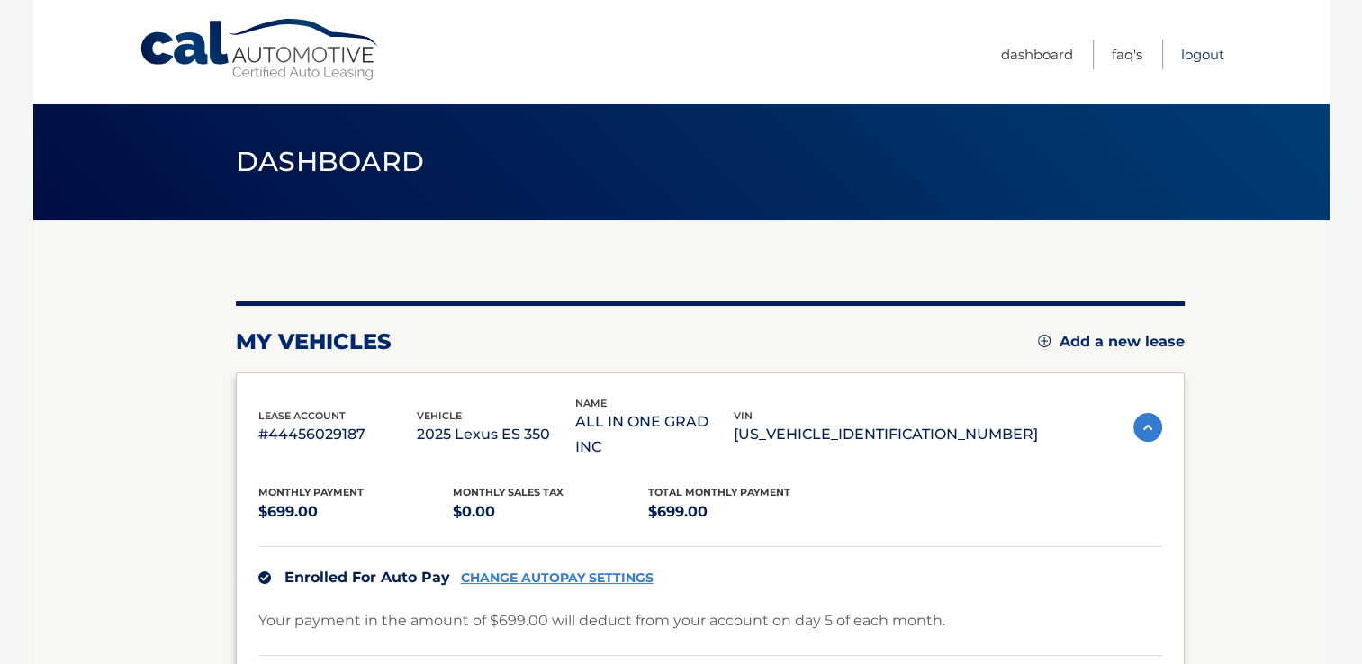
click at [1210, 57] on link "Logout" at bounding box center [1202, 55] width 43 height 30
